Goal: Information Seeking & Learning: Find specific fact

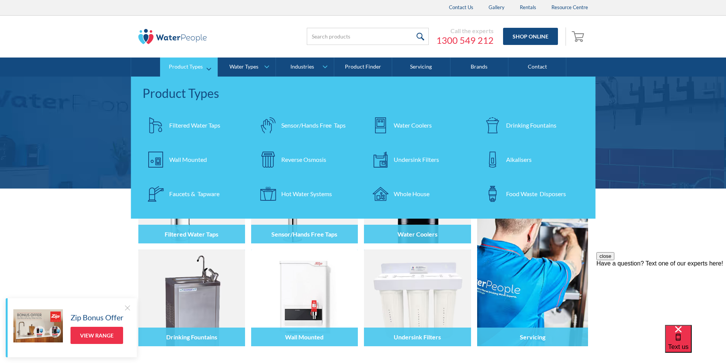
click at [205, 126] on div "Filtered Water Taps" at bounding box center [194, 125] width 51 height 9
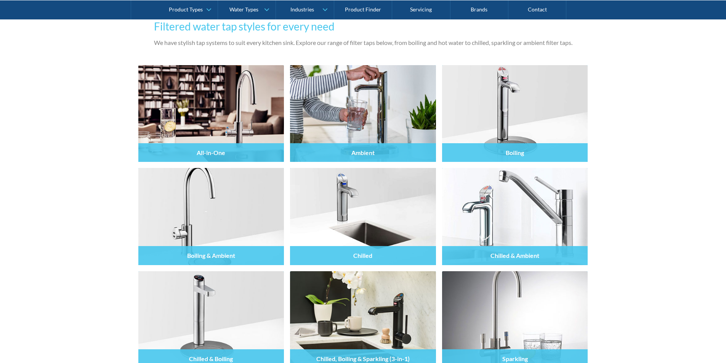
scroll to position [686, 0]
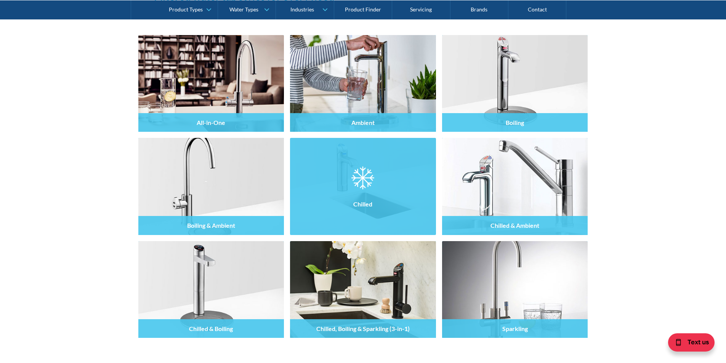
click at [356, 191] on div at bounding box center [363, 193] width 146 height 46
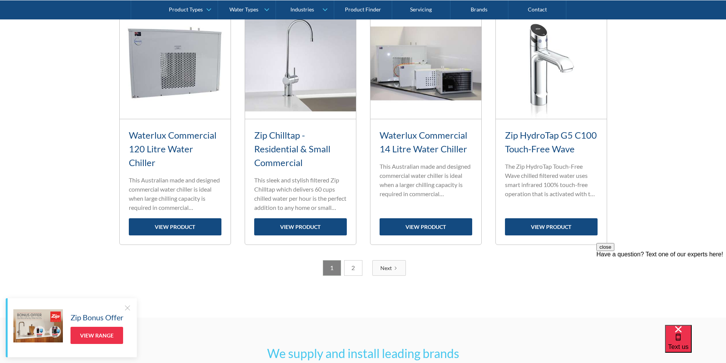
scroll to position [877, 0]
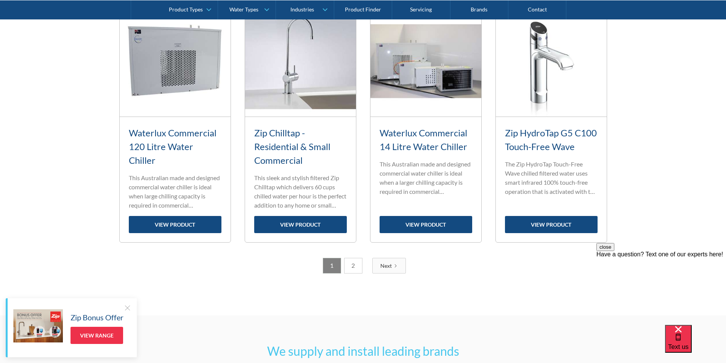
click at [356, 265] on link "2" at bounding box center [353, 266] width 18 height 16
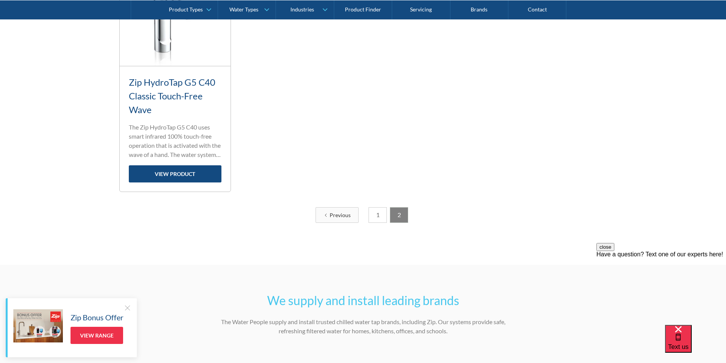
scroll to position [433, 0]
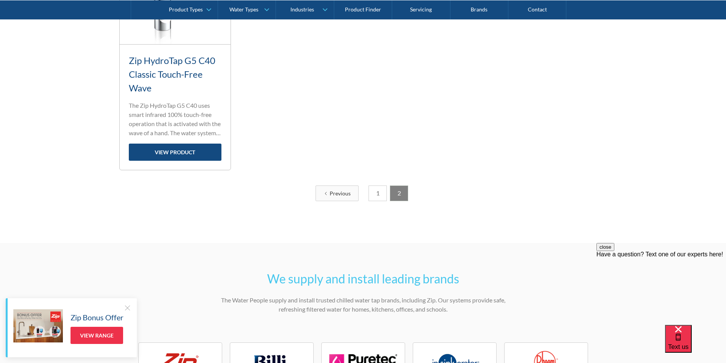
click at [377, 196] on link "1" at bounding box center [378, 194] width 18 height 16
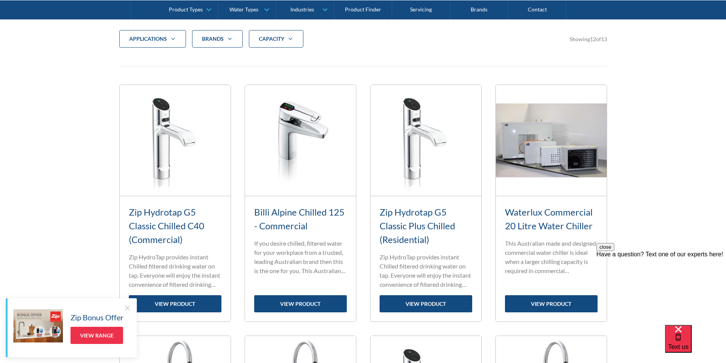
scroll to position [281, 0]
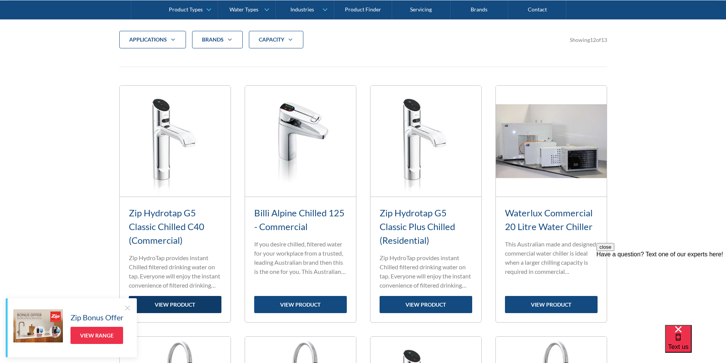
click at [178, 302] on link "view product" at bounding box center [175, 304] width 93 height 17
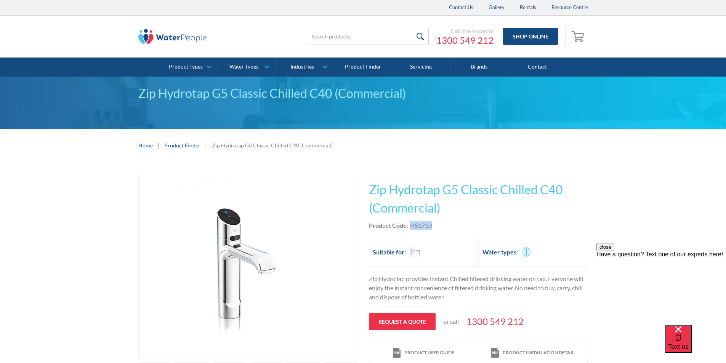
drag, startPoint x: 433, startPoint y: 225, endPoint x: 412, endPoint y: 225, distance: 21.7
click at [412, 225] on div "Product Code: H51710" at bounding box center [478, 225] width 219 height 9
copy div "H51710"
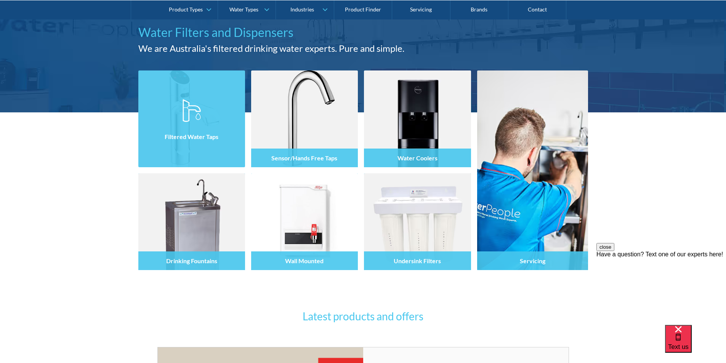
click at [194, 135] on h4 "Filtered Water Taps" at bounding box center [192, 136] width 54 height 7
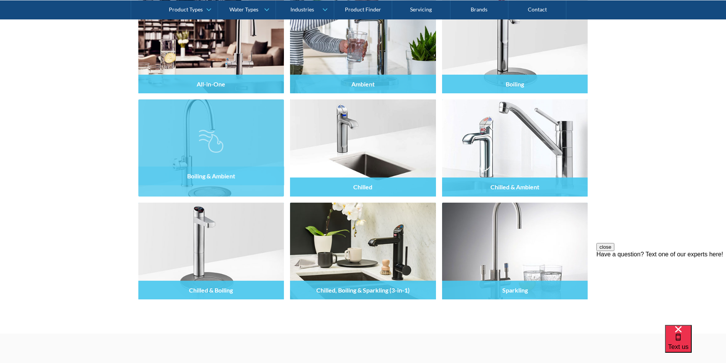
scroll to position [686, 0]
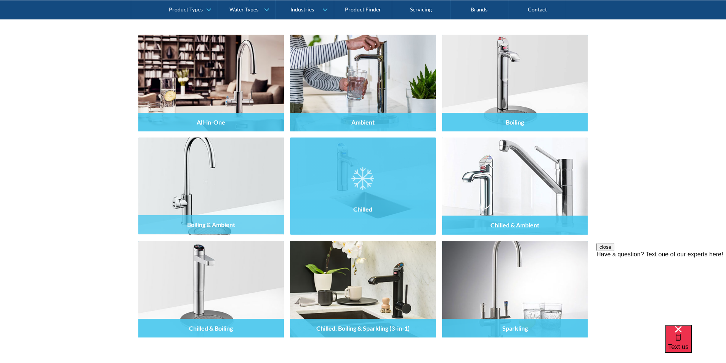
click at [340, 188] on div at bounding box center [363, 193] width 146 height 46
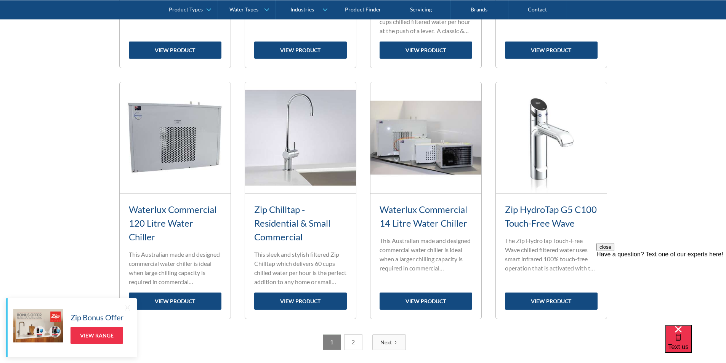
scroll to position [801, 0]
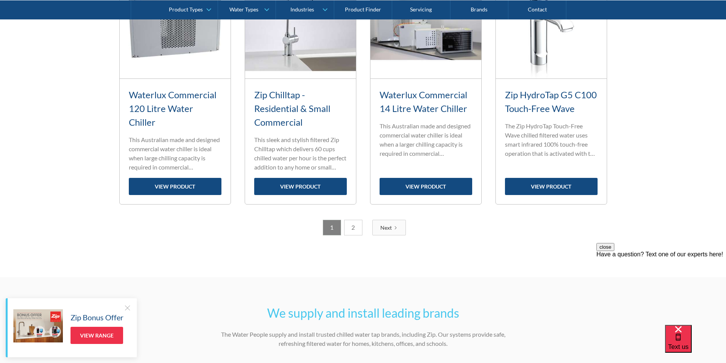
click at [354, 230] on link "2" at bounding box center [353, 228] width 18 height 16
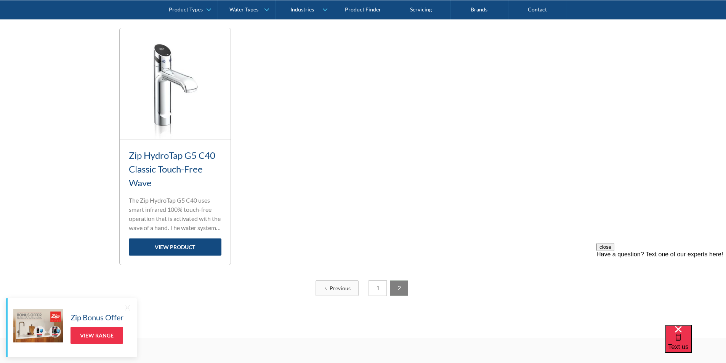
scroll to position [357, 0]
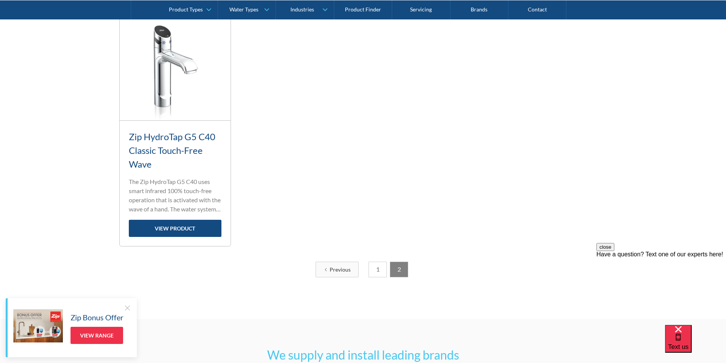
click at [376, 270] on link "1" at bounding box center [378, 270] width 18 height 16
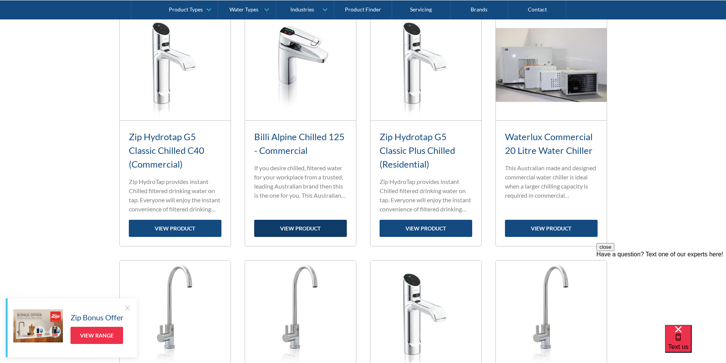
click at [296, 231] on link "view product" at bounding box center [300, 228] width 93 height 17
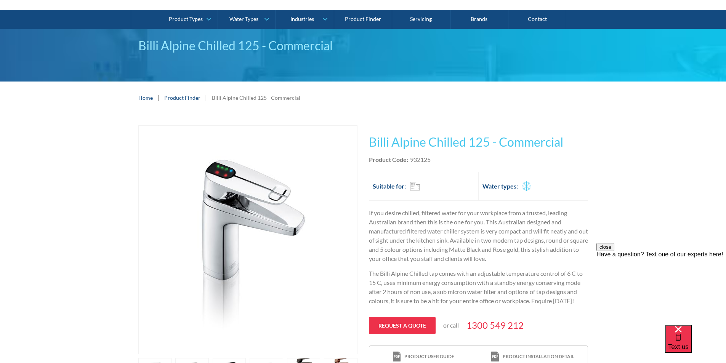
scroll to position [38, 0]
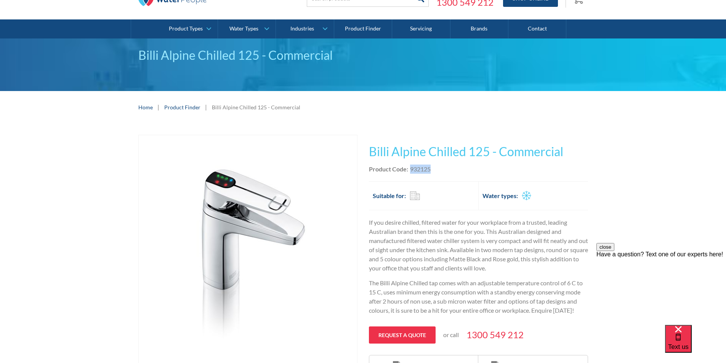
drag, startPoint x: 433, startPoint y: 169, endPoint x: 411, endPoint y: 167, distance: 22.2
click at [411, 167] on div "Product Code: 932125" at bounding box center [478, 169] width 219 height 9
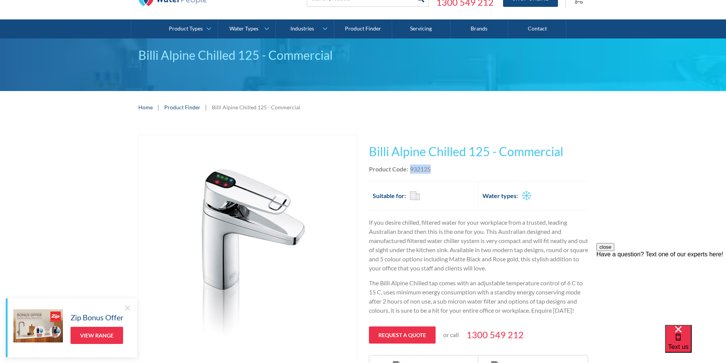
copy div "932125"
